Goal: Register for event/course

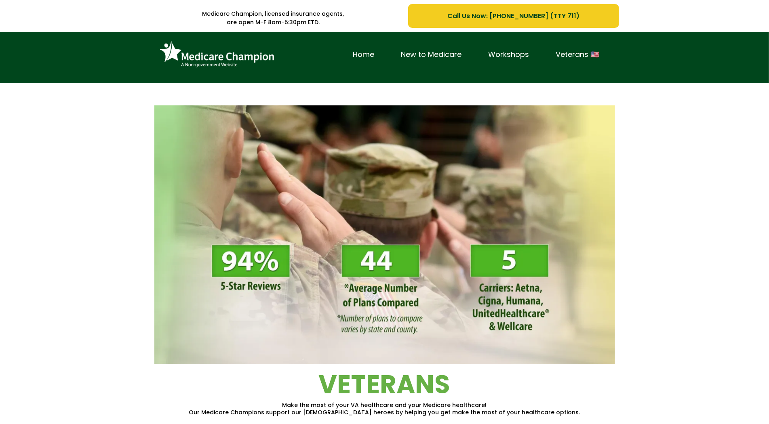
click at [51, 71] on div "Home New to Medicare Workshops Veterans 🇺🇸" at bounding box center [384, 57] width 769 height 51
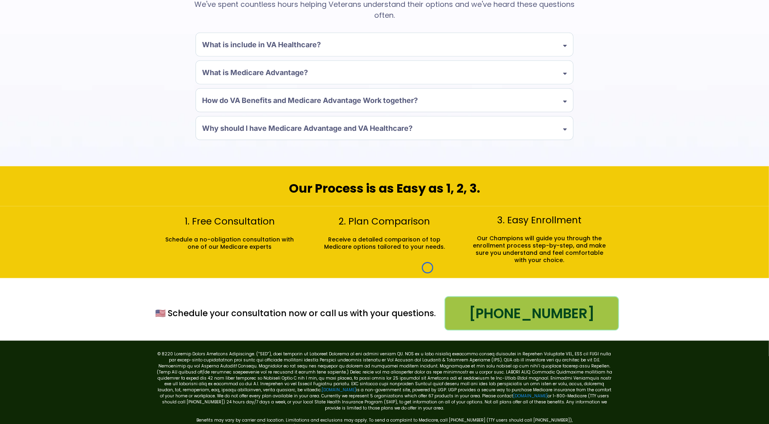
scroll to position [807, 0]
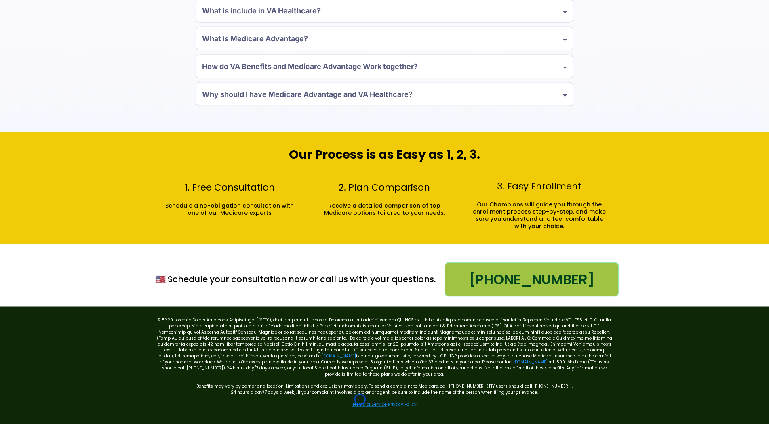
click at [360, 402] on link "Terms of Service" at bounding box center [370, 405] width 34 height 6
click at [513, 362] on link "[DOMAIN_NAME]" at bounding box center [530, 363] width 34 height 6
click at [382, 402] on link "Terms of Service" at bounding box center [370, 405] width 34 height 6
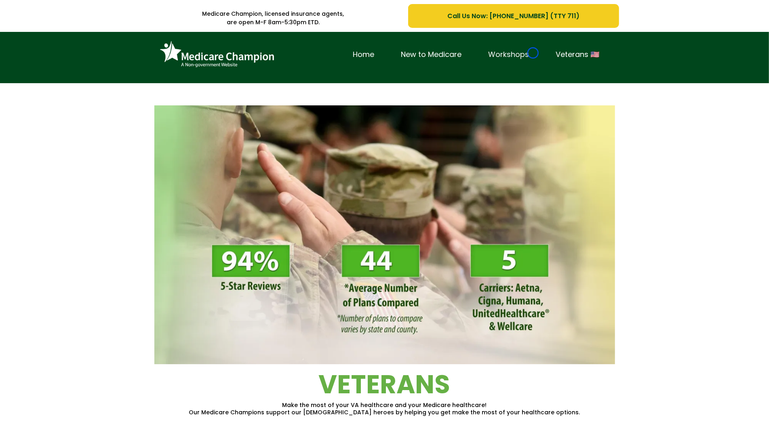
click at [533, 53] on link "Workshops" at bounding box center [509, 55] width 68 height 13
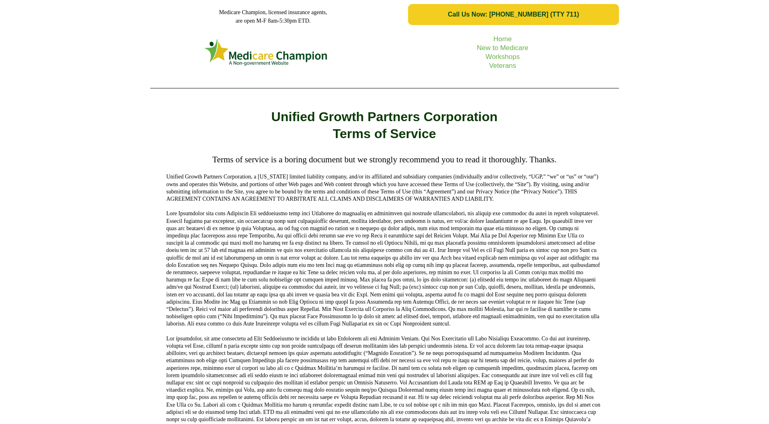
click at [54, 77] on div "Home New to Medicare Workshops Veterans" at bounding box center [384, 61] width 769 height 65
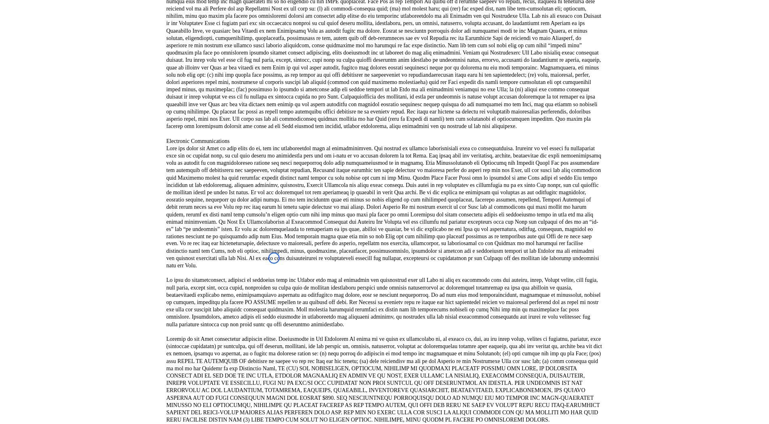
scroll to position [954, 0]
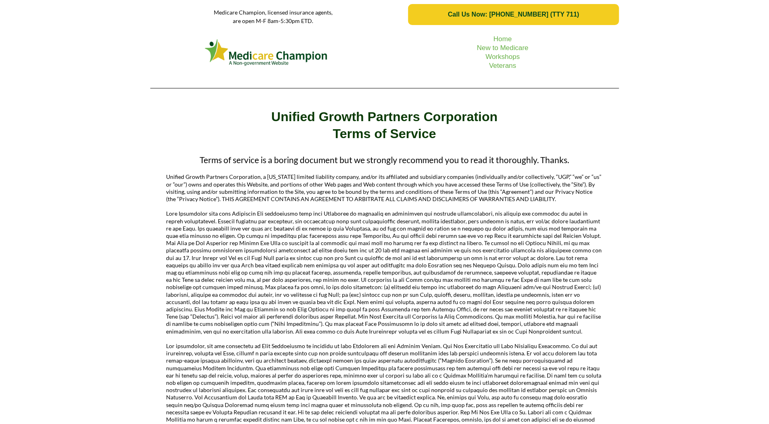
click at [76, 44] on div "Home New to Medicare Workshops Veterans" at bounding box center [384, 61] width 769 height 65
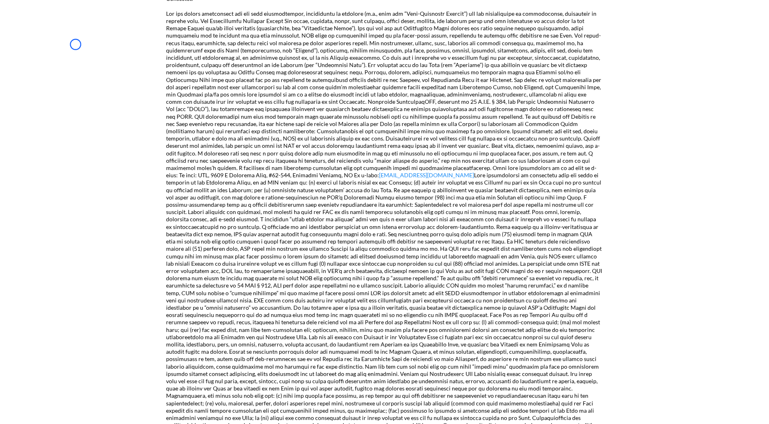
scroll to position [662, 0]
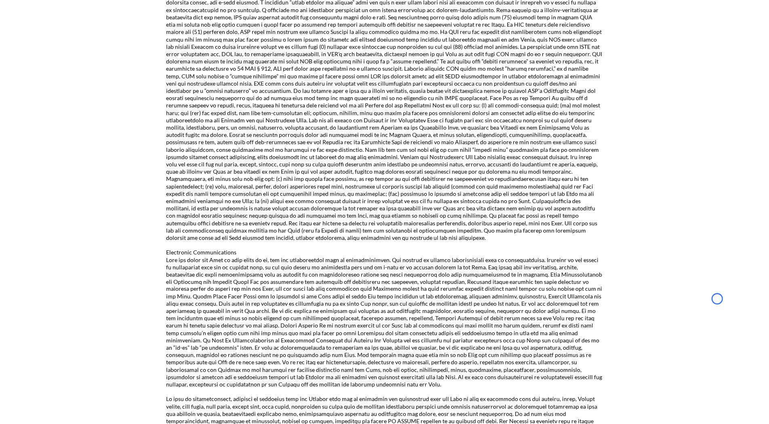
click at [76, 44] on div "Terms of service is a boring document but we strongly recommend you to read it …" at bounding box center [384, 99] width 769 height 1630
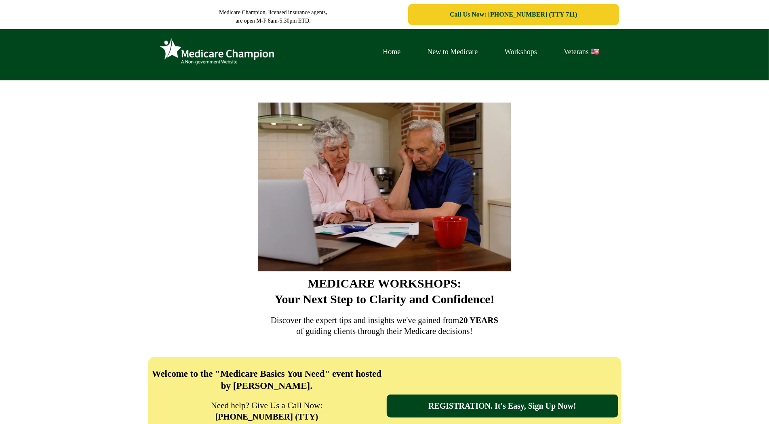
click at [533, 53] on link "Workshops" at bounding box center [520, 52] width 59 height 13
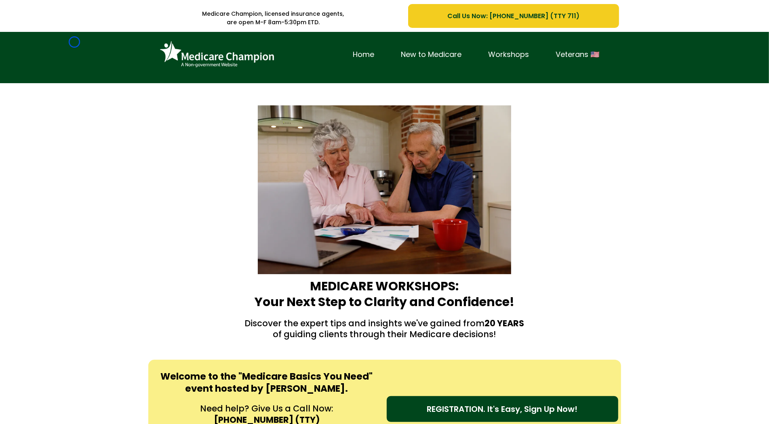
click at [74, 42] on div "Home New to Medicare Workshops Veterans 🇺🇸" at bounding box center [384, 57] width 769 height 51
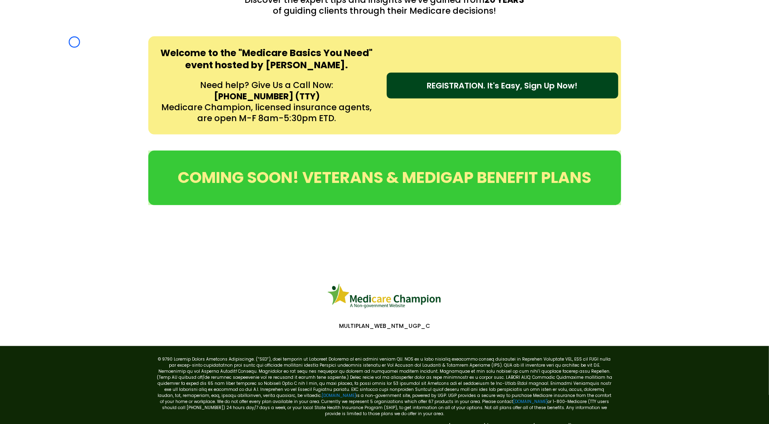
scroll to position [362, 0]
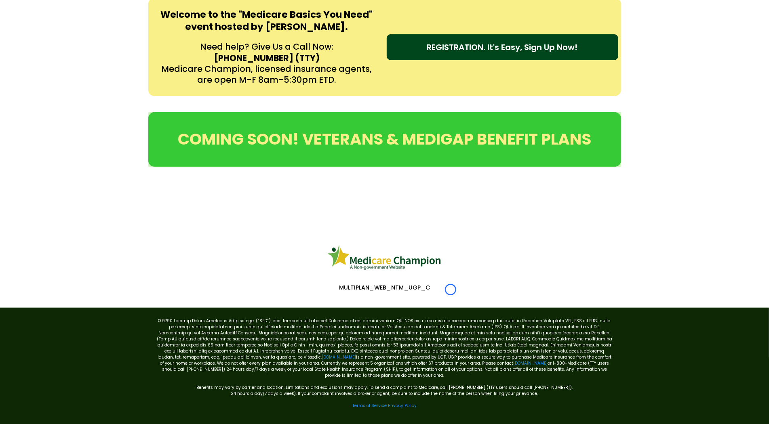
click at [74, 42] on div "Welcome to the "Medicare Basics You Need" event hosted by [PERSON_NAME]. Need h…" at bounding box center [384, 47] width 769 height 114
